Goal: Task Accomplishment & Management: Complete application form

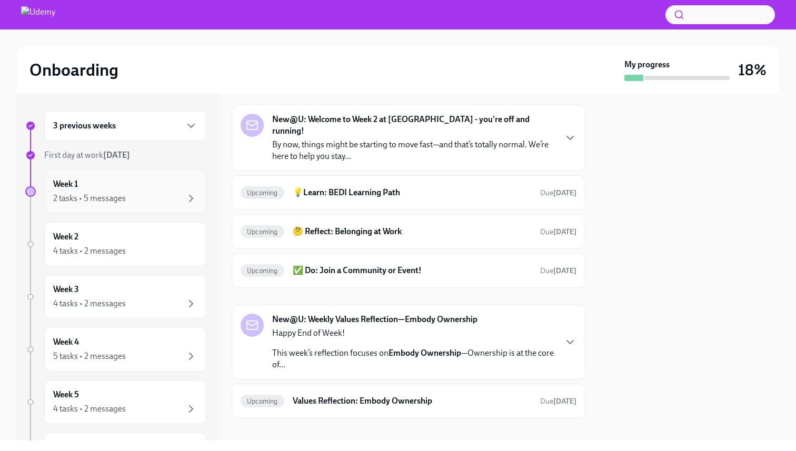
click at [164, 198] on div "2 tasks • 5 messages" at bounding box center [125, 198] width 144 height 13
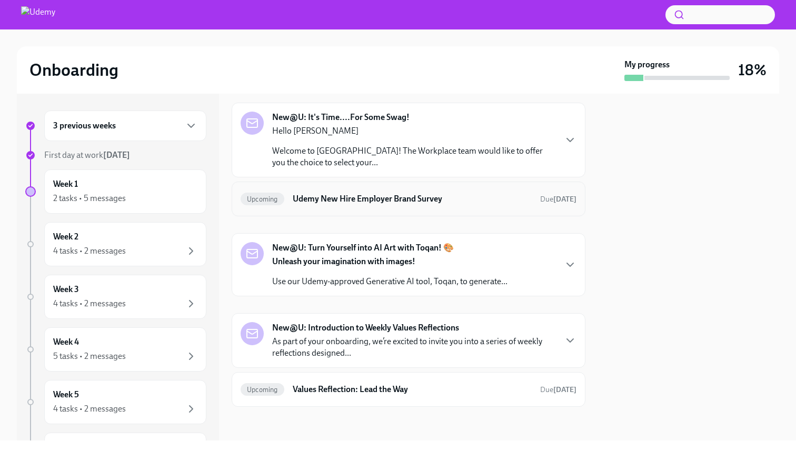
click at [339, 202] on h6 "Udemy New Hire Employer Brand Survey" at bounding box center [412, 199] width 239 height 12
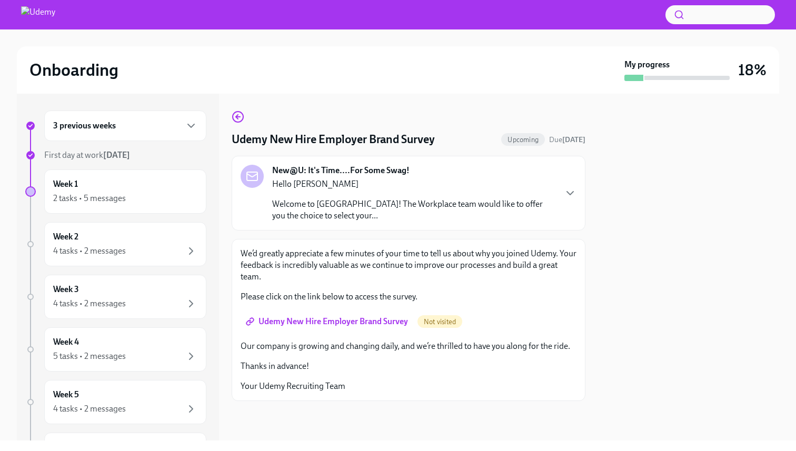
click at [551, 193] on div "Hello [PERSON_NAME] Welcome to Udemy! The Workplace team would like to offer yo…" at bounding box center [413, 200] width 283 height 43
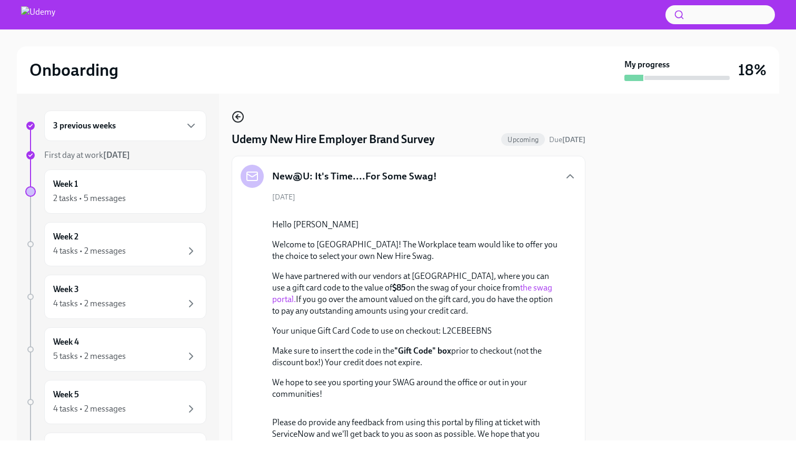
click at [234, 115] on icon "button" at bounding box center [238, 117] width 13 height 13
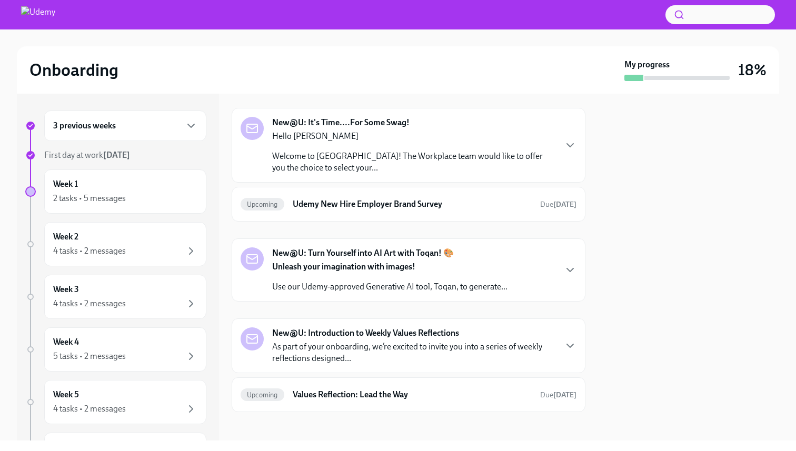
scroll to position [203, 0]
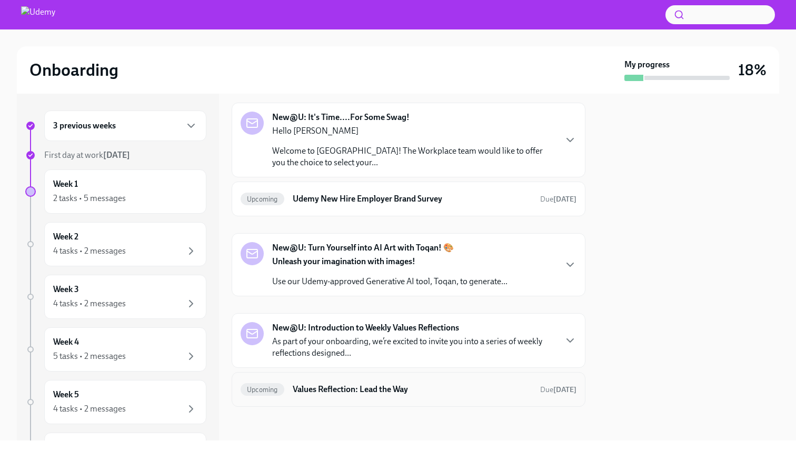
click at [320, 386] on h6 "Values Reflection: Lead the Way" at bounding box center [412, 390] width 239 height 12
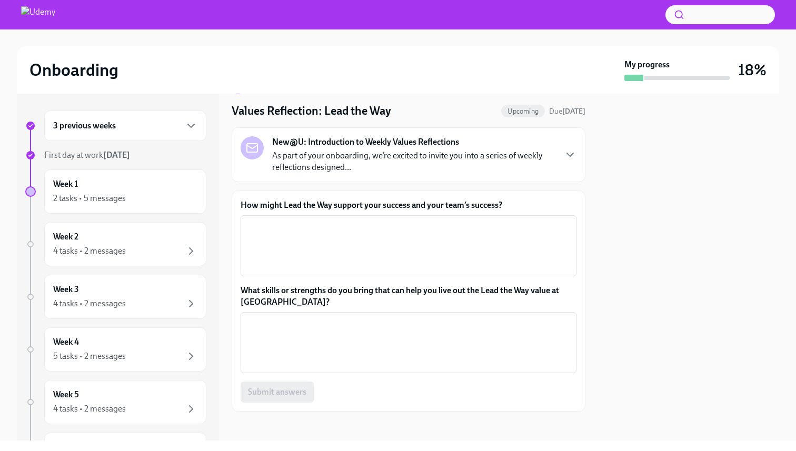
scroll to position [33, 0]
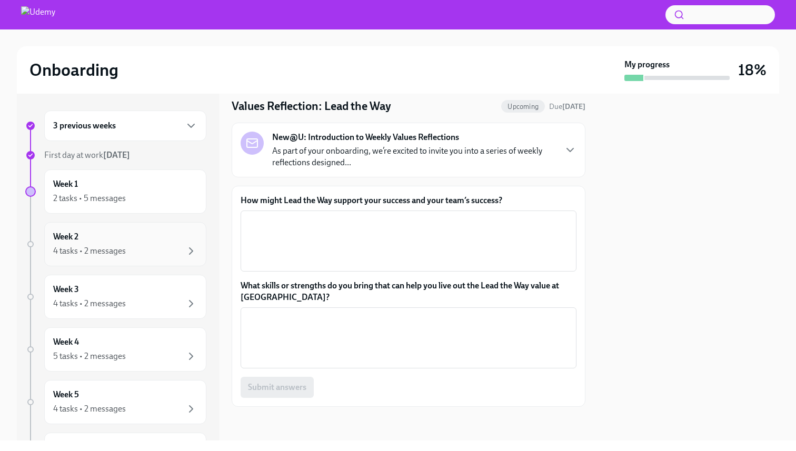
click at [125, 252] on div "4 tasks • 2 messages" at bounding box center [125, 251] width 144 height 13
